Goal: Task Accomplishment & Management: Manage account settings

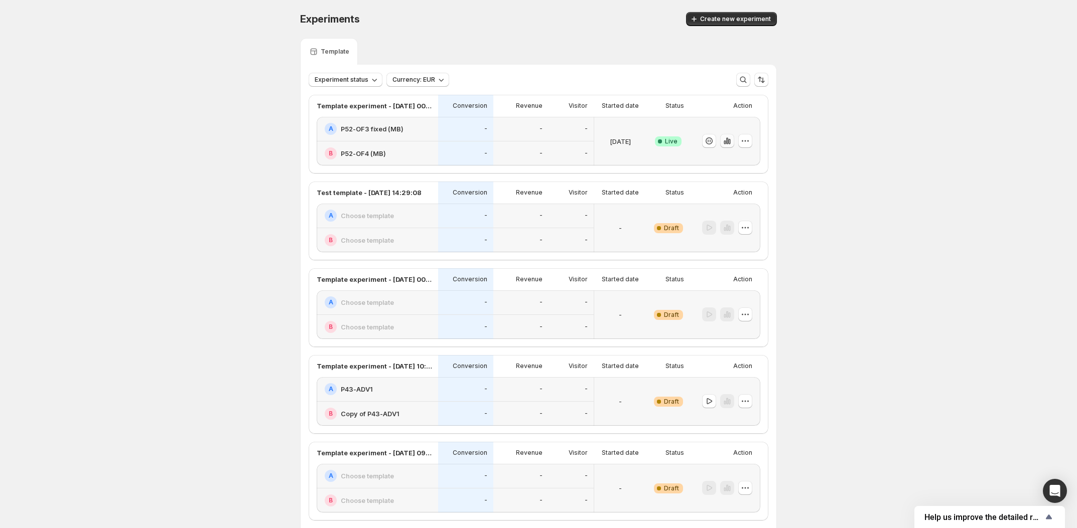
click at [729, 141] on icon "button" at bounding box center [727, 141] width 10 height 10
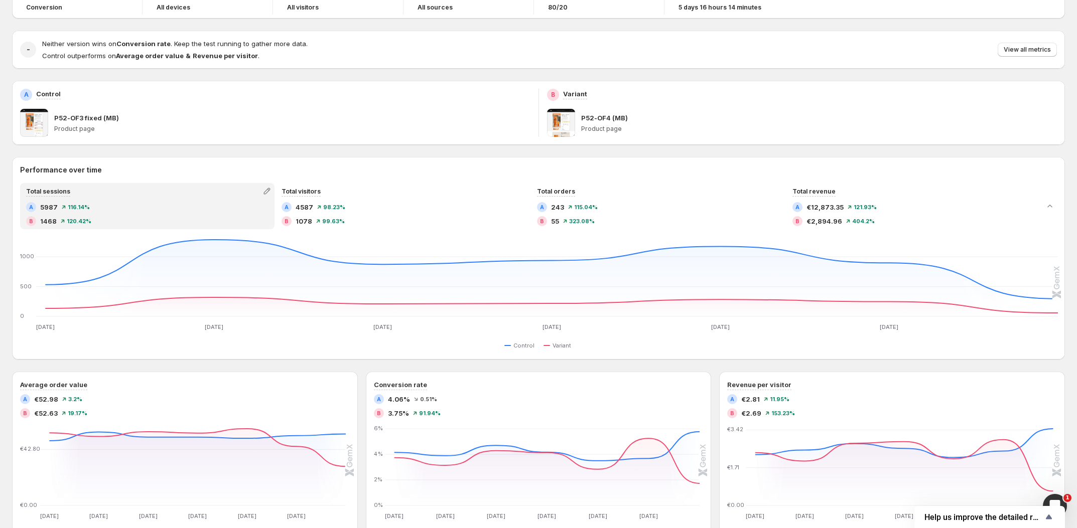
scroll to position [68, 0]
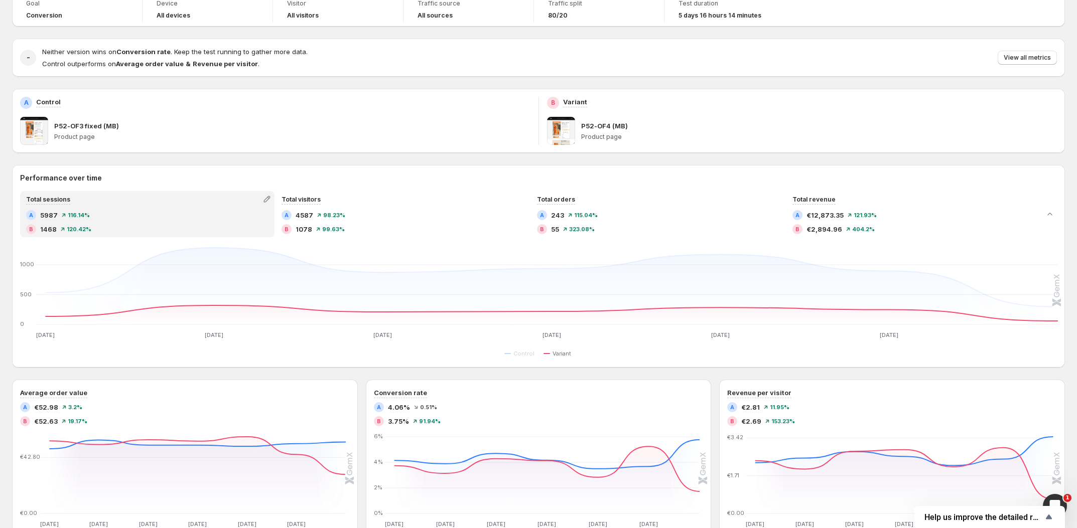
click at [362, 312] on icon at bounding box center [551, 313] width 1012 height 16
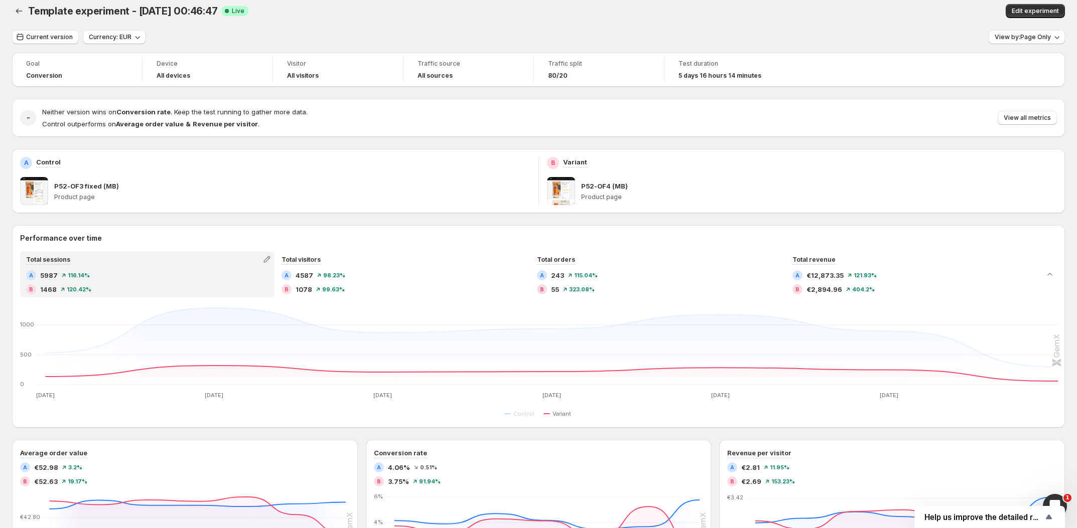
scroll to position [3, 0]
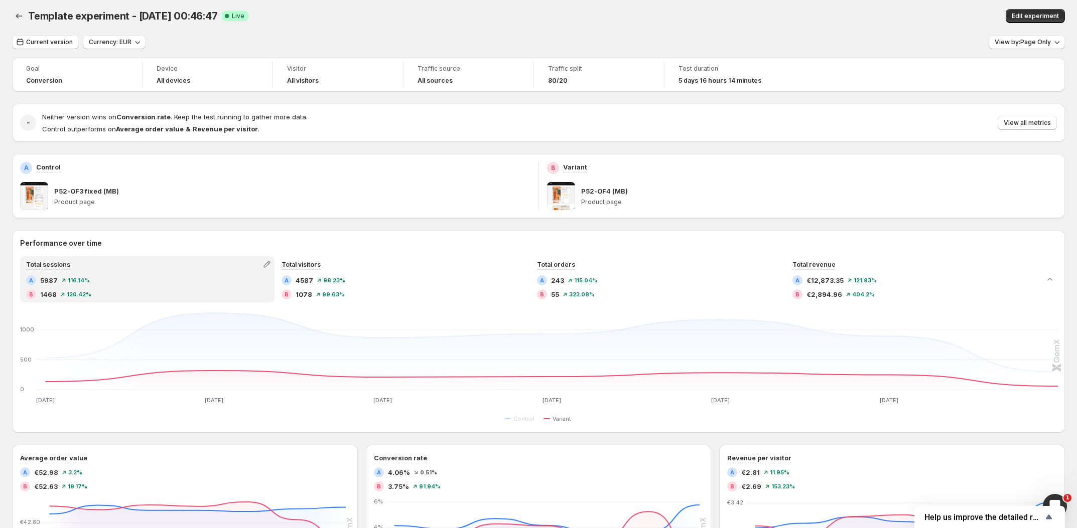
click at [362, 312] on icon "[DATE] Aug [DATE] Aug [DATE] Aug [DATE] Aug [DATE] Aug 31 [DATE] [DATE] 0 500 […" at bounding box center [539, 358] width 1036 height 94
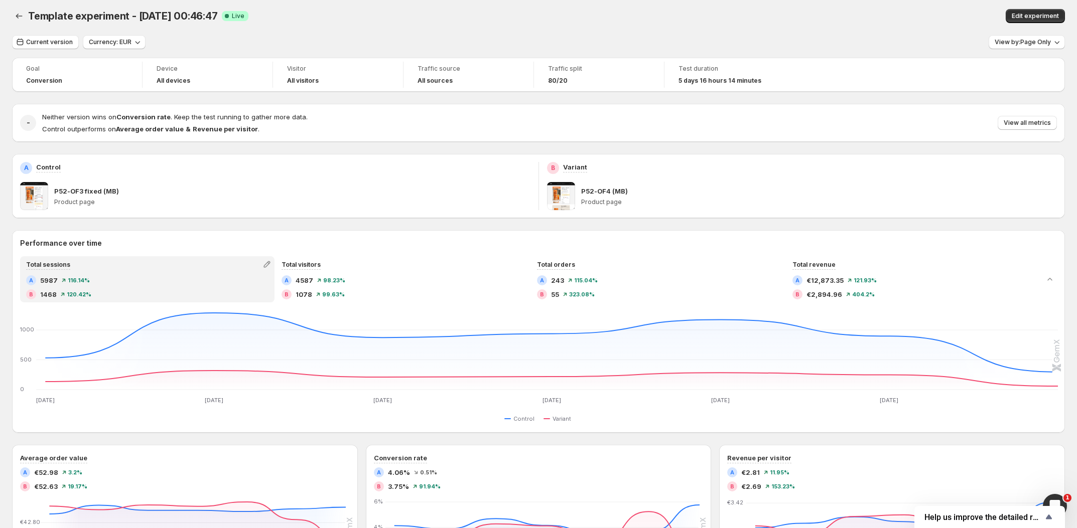
scroll to position [0, 0]
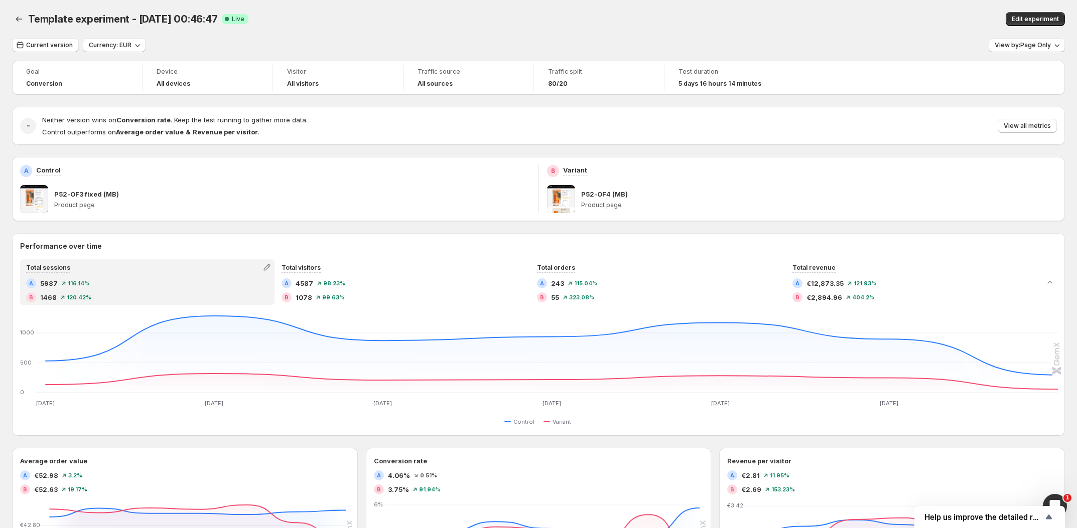
click at [465, 22] on div "Template experiment - [DATE] 00:46:47 Success Complete Live" at bounding box center [324, 19] width 592 height 14
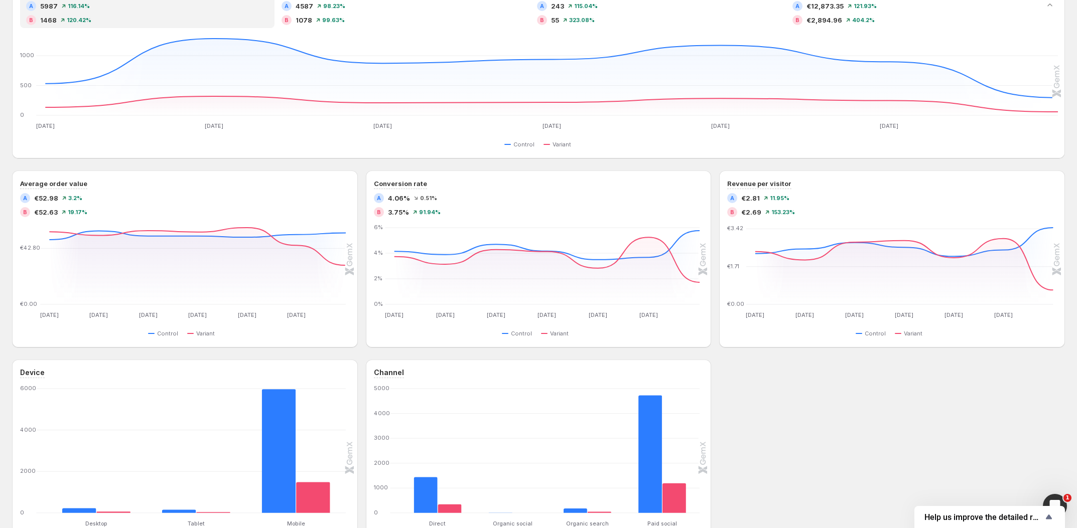
scroll to position [133, 0]
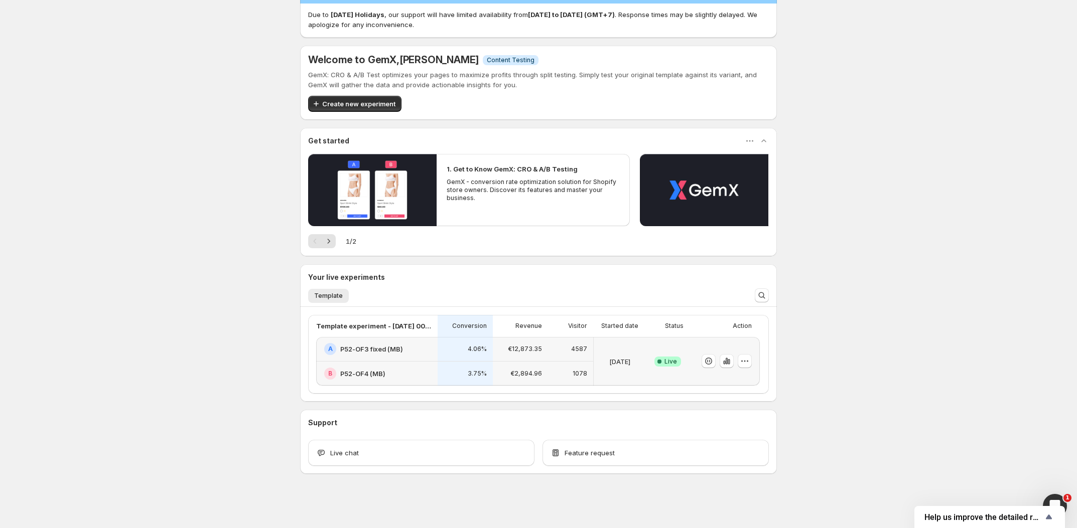
scroll to position [29, 0]
click at [715, 360] on button "button" at bounding box center [708, 361] width 14 height 14
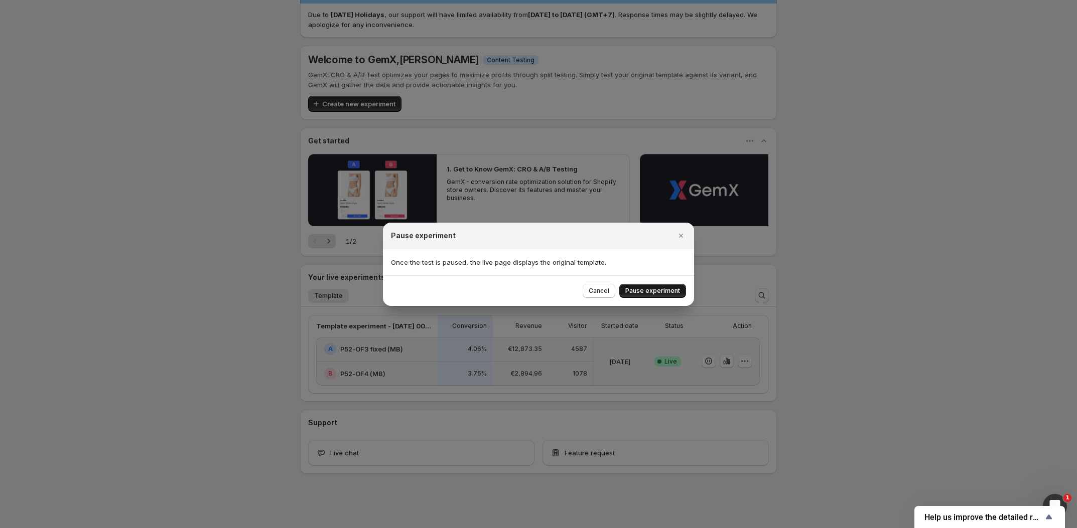
click at [659, 296] on button "Pause experiment" at bounding box center [652, 291] width 67 height 14
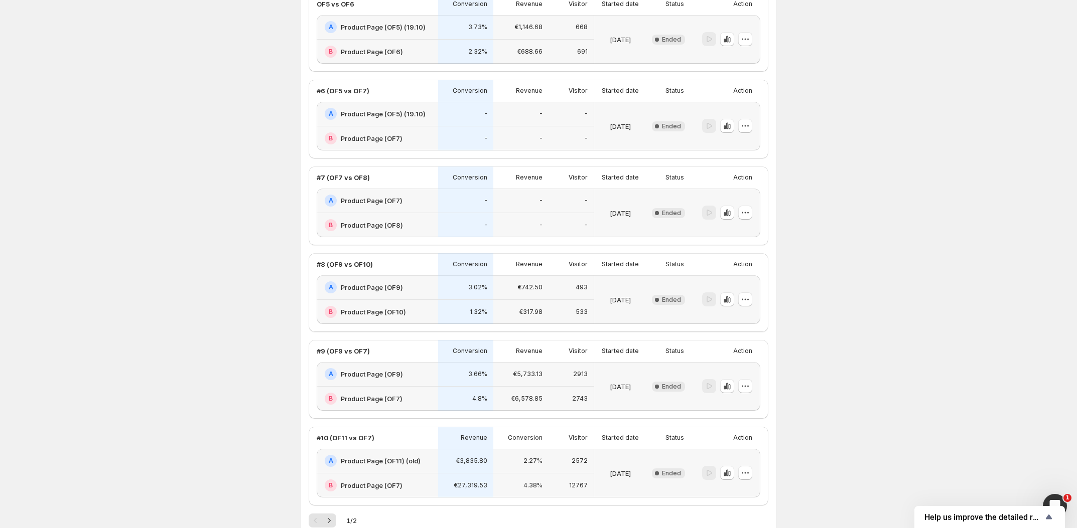
scroll to position [1569, 0]
